Goal: Navigation & Orientation: Find specific page/section

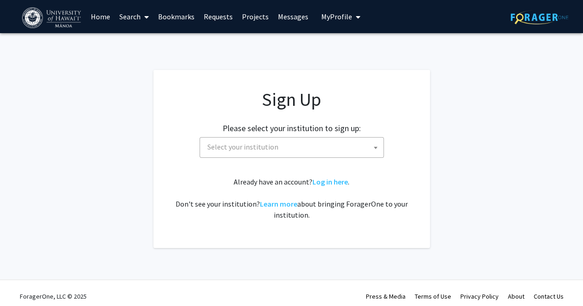
click at [68, 13] on img at bounding box center [52, 17] width 61 height 21
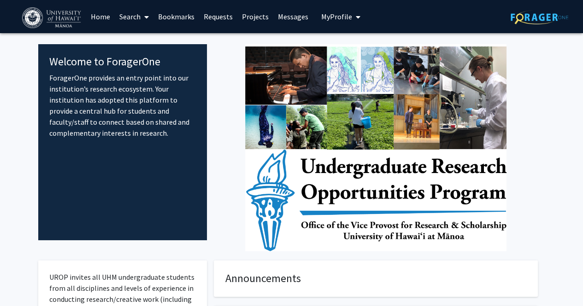
click at [251, 20] on link "Projects" at bounding box center [255, 16] width 36 height 32
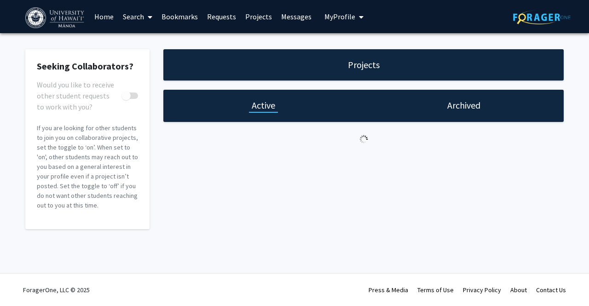
checkbox input "true"
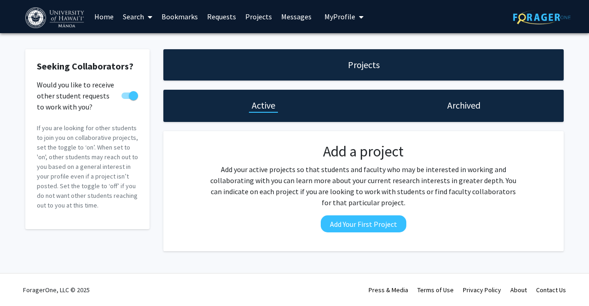
click at [338, 20] on span "My Profile" at bounding box center [340, 16] width 31 height 9
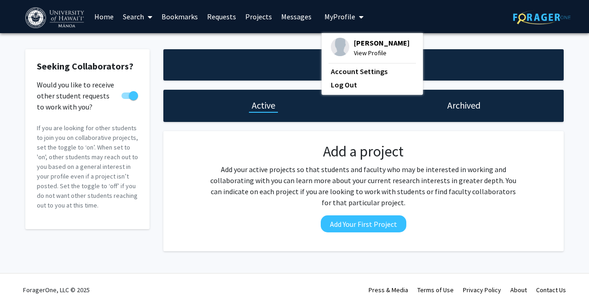
click at [311, 19] on link "Messages" at bounding box center [297, 16] width 40 height 32
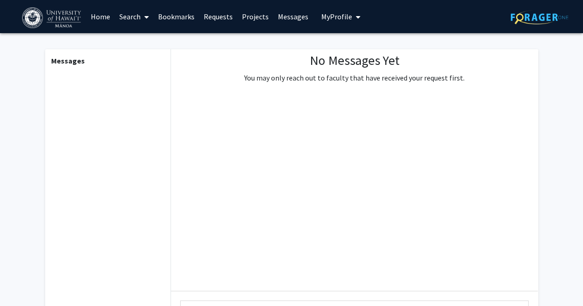
click at [292, 17] on link "Messages" at bounding box center [293, 16] width 40 height 32
click at [117, 14] on link "Search" at bounding box center [134, 16] width 39 height 32
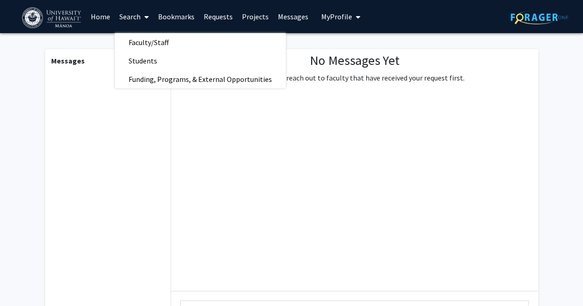
click at [105, 20] on link "Home" at bounding box center [100, 16] width 29 height 32
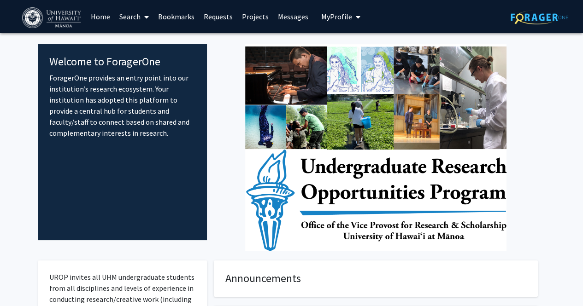
click at [203, 16] on link "Requests" at bounding box center [218, 16] width 38 height 32
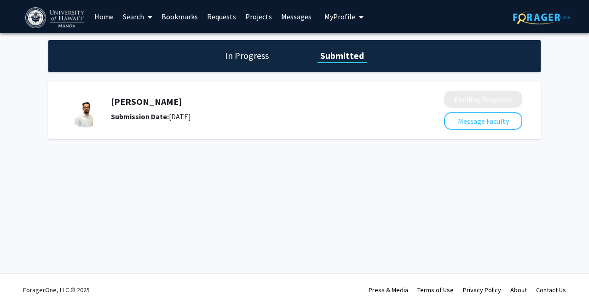
click at [149, 107] on h5 "[PERSON_NAME]" at bounding box center [253, 101] width 285 height 11
click at [104, 106] on div "[PERSON_NAME] Submission Date: [DATE]" at bounding box center [249, 109] width 365 height 37
click at [149, 115] on b "Submission Date:" at bounding box center [140, 116] width 58 height 9
click at [143, 20] on link "Search" at bounding box center [137, 16] width 39 height 32
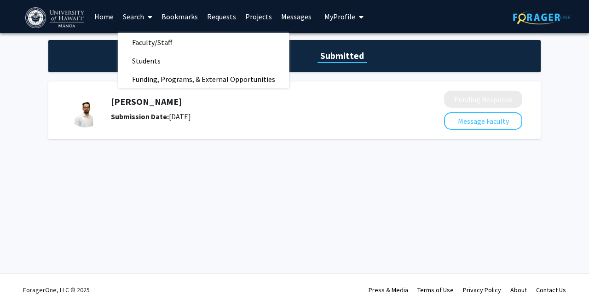
click at [258, 15] on link "Projects" at bounding box center [259, 16] width 36 height 32
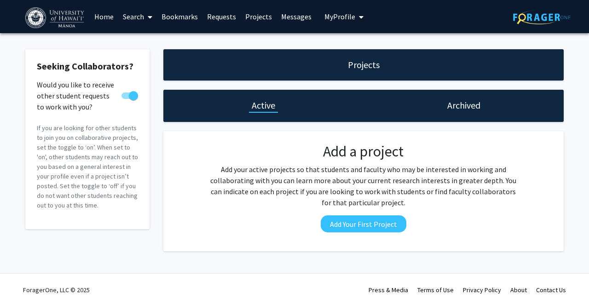
click at [334, 16] on span "My Profile" at bounding box center [340, 16] width 31 height 9
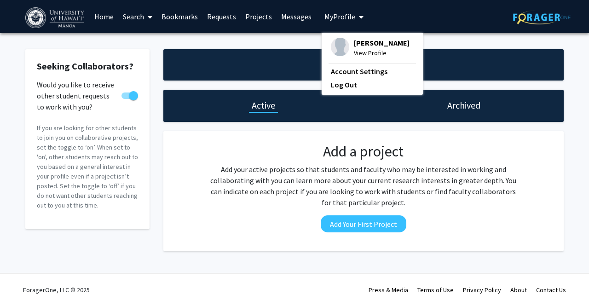
click at [179, 136] on fg-card "Add a project Add your active projects so that students and faculty who may be …" at bounding box center [363, 191] width 401 height 120
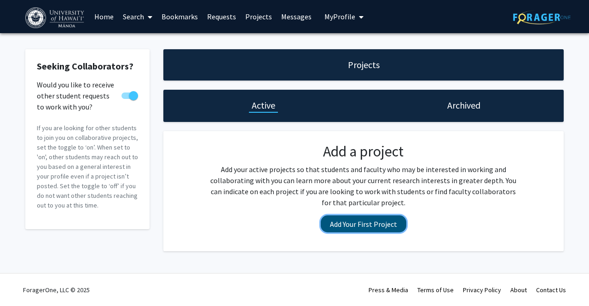
click at [332, 219] on button "Add Your First Project" at bounding box center [364, 224] width 86 height 17
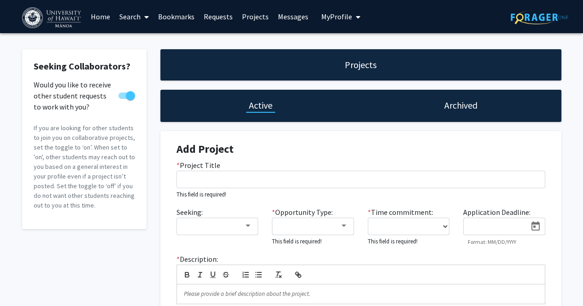
click at [141, 19] on span at bounding box center [144, 17] width 8 height 32
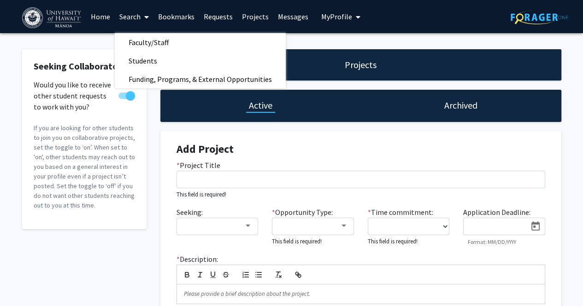
click at [138, 89] on fg-card "Seeking Collaborators? Would you like to receive other student requests to work…" at bounding box center [84, 139] width 124 height 180
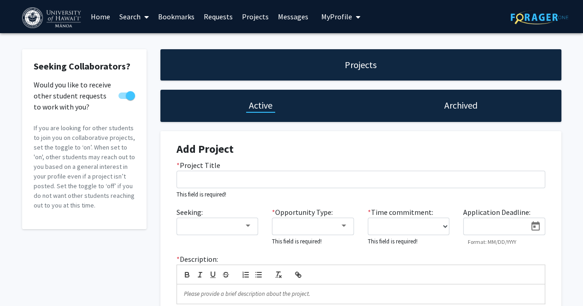
click at [138, 21] on link "Search" at bounding box center [134, 16] width 39 height 32
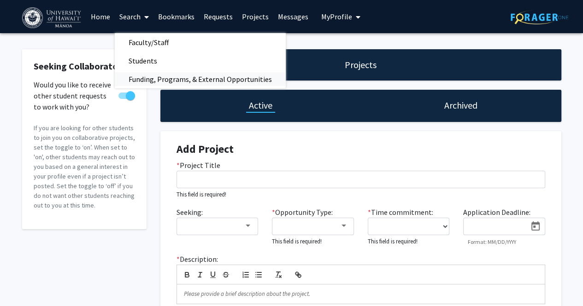
click at [139, 72] on span "Funding, Programs, & External Opportunities" at bounding box center [200, 79] width 171 height 18
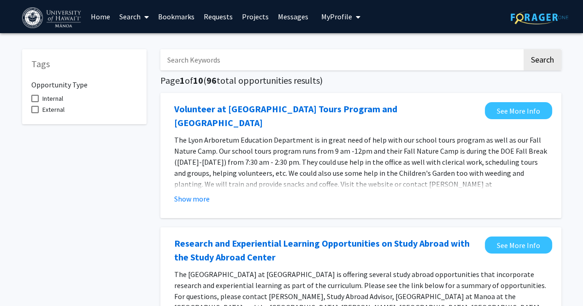
click at [321, 16] on span "My Profile" at bounding box center [336, 16] width 31 height 9
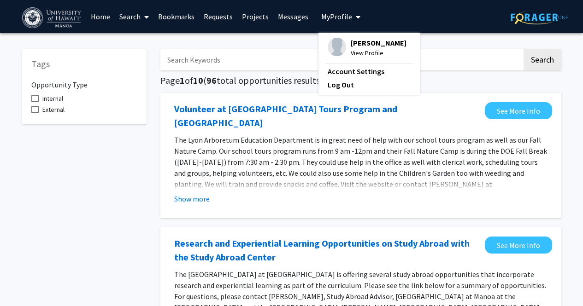
click at [101, 15] on link "Home" at bounding box center [100, 16] width 29 height 32
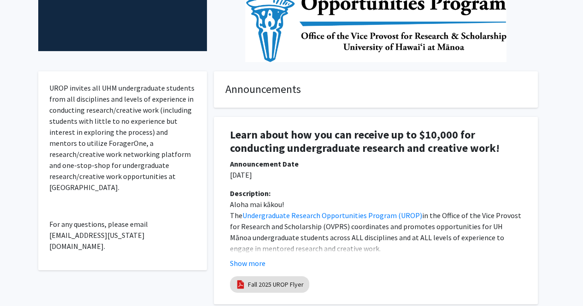
scroll to position [190, 0]
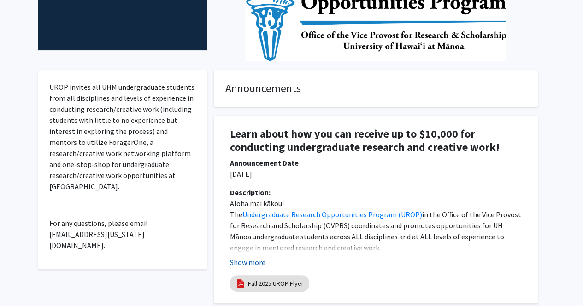
click at [253, 265] on button "Show more" at bounding box center [247, 262] width 35 height 11
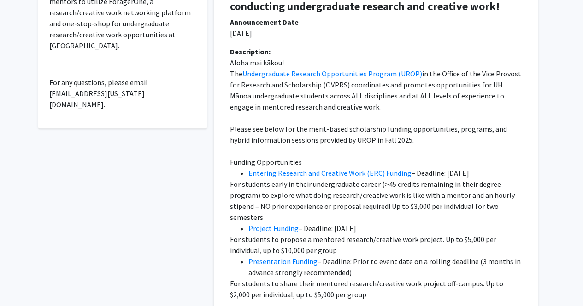
scroll to position [332, 0]
click at [304, 176] on link "Entering Research and Creative Work (ERC) Funding" at bounding box center [329, 172] width 163 height 9
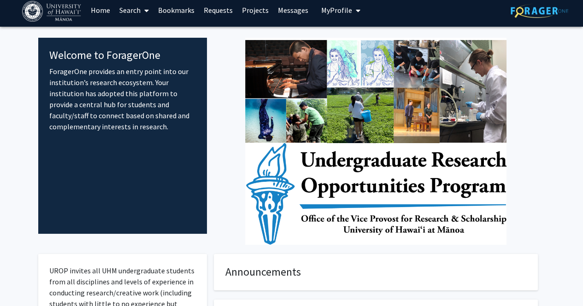
scroll to position [0, 0]
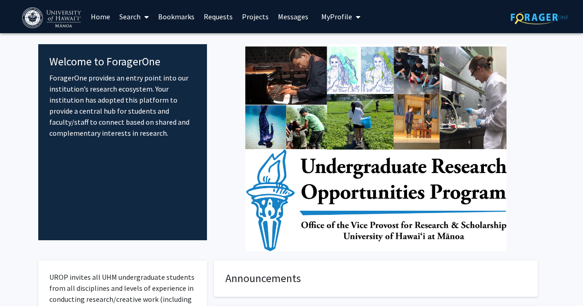
click at [140, 21] on link "Search" at bounding box center [134, 16] width 39 height 32
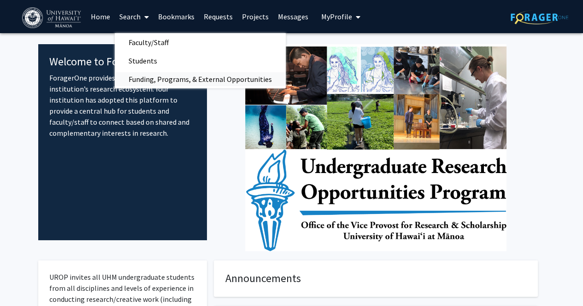
click at [189, 76] on span "Funding, Programs, & External Opportunities" at bounding box center [200, 79] width 171 height 18
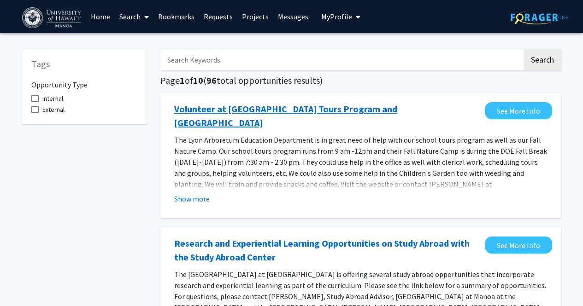
scroll to position [14, 0]
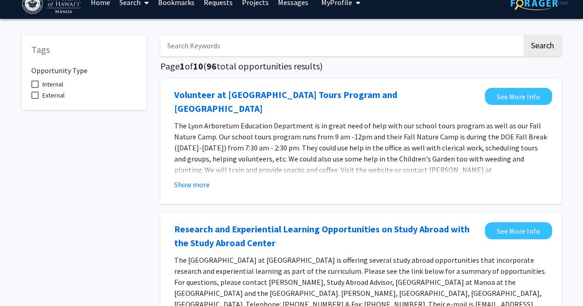
click at [62, 83] on span "Internal" at bounding box center [52, 84] width 21 height 11
click at [35, 88] on input "Internal" at bounding box center [35, 88] width 0 height 0
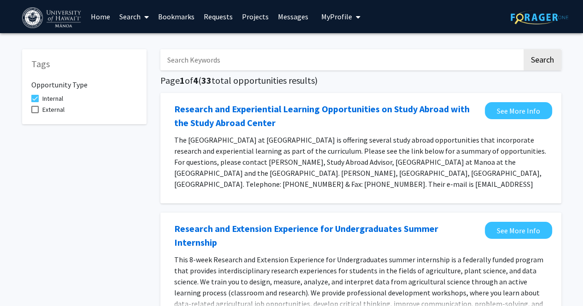
click at [52, 100] on span "Internal" at bounding box center [52, 98] width 21 height 11
click at [35, 102] on input "Internal" at bounding box center [35, 102] width 0 height 0
checkbox input "false"
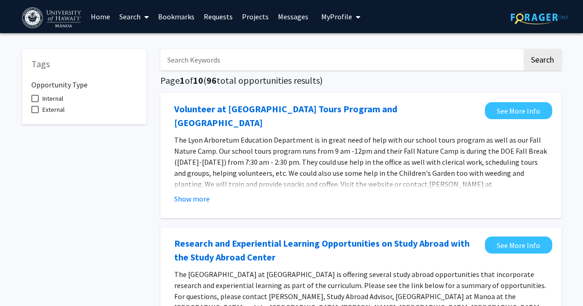
click at [250, 20] on link "Projects" at bounding box center [255, 16] width 36 height 32
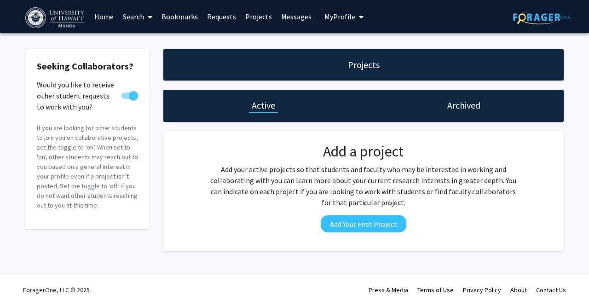
click at [344, 14] on span "My Profile" at bounding box center [340, 16] width 31 height 9
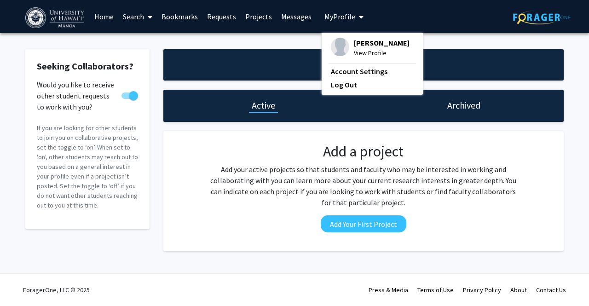
click at [335, 197] on p "Add your active projects so that students and faculty who may be interested in …" at bounding box center [364, 186] width 312 height 44
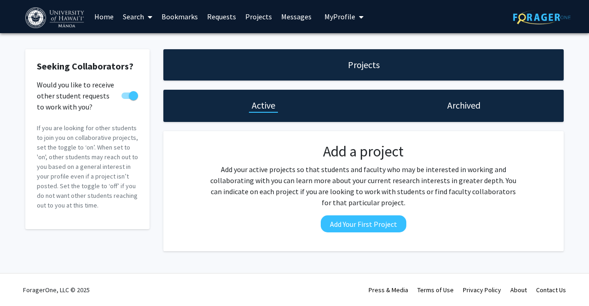
click at [299, 18] on link "Messages" at bounding box center [297, 16] width 40 height 32
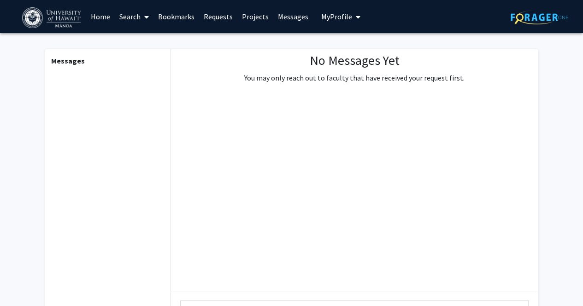
click at [342, 23] on button "My Profile" at bounding box center [340, 16] width 45 height 33
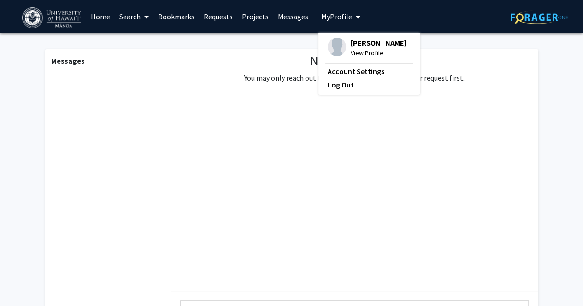
click at [328, 64] on div "[PERSON_NAME] View Profile Account Settings Log Out" at bounding box center [368, 64] width 101 height 62
click at [328, 68] on link "Account Settings" at bounding box center [368, 71] width 83 height 11
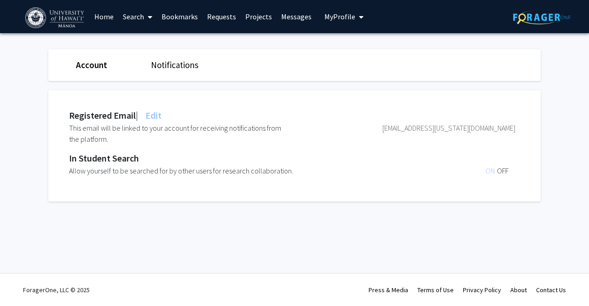
click at [149, 18] on icon at bounding box center [150, 16] width 5 height 7
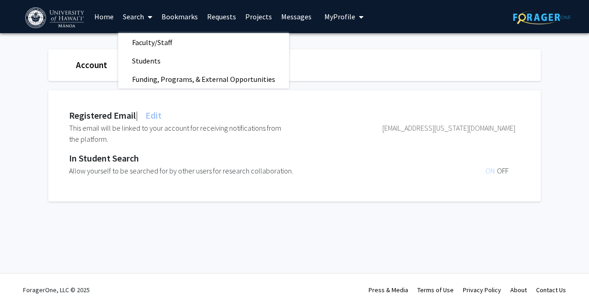
click at [218, 16] on link "Requests" at bounding box center [222, 16] width 38 height 32
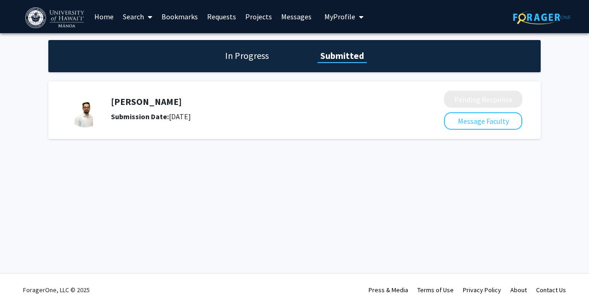
click at [243, 58] on h1 "In Progress" at bounding box center [246, 55] width 49 height 13
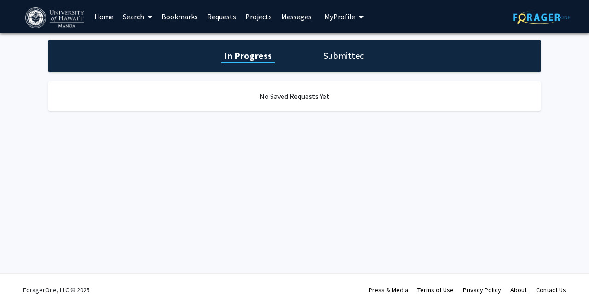
click at [334, 46] on div "In Progress Submitted" at bounding box center [294, 56] width 493 height 32
click at [327, 55] on h1 "Submitted" at bounding box center [344, 55] width 47 height 13
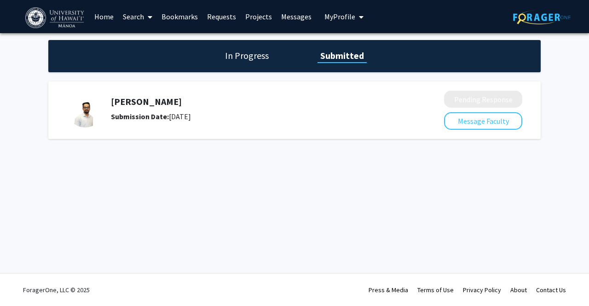
click at [146, 102] on h5 "[PERSON_NAME]" at bounding box center [253, 101] width 285 height 11
click at [99, 105] on img at bounding box center [85, 109] width 37 height 37
click at [83, 115] on img at bounding box center [85, 109] width 37 height 37
click at [109, 16] on link "Home" at bounding box center [104, 16] width 29 height 32
